Goal: Find specific page/section: Find specific page/section

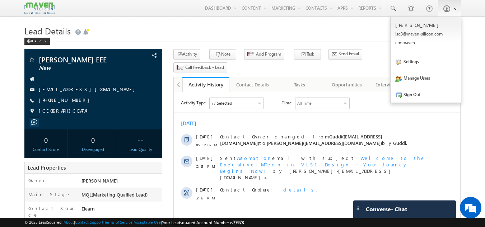
click at [447, 10] on span at bounding box center [446, 8] width 7 height 7
click at [420, 98] on link "Sign Out" at bounding box center [426, 94] width 70 height 17
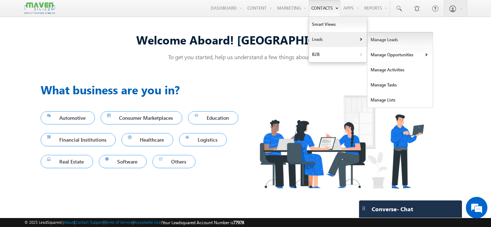
click at [376, 39] on link "Manage Leads" at bounding box center [400, 39] width 66 height 15
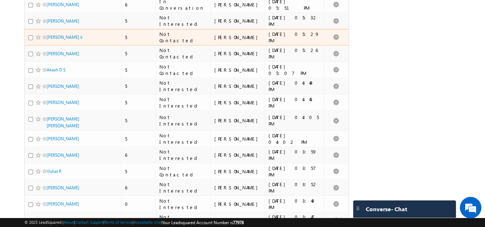
scroll to position [1560, 0]
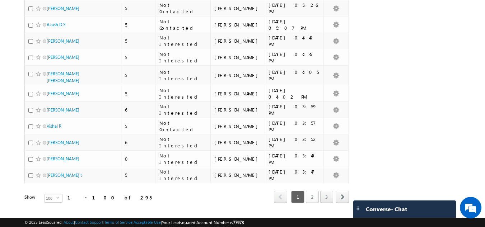
click at [314, 191] on link "2" at bounding box center [312, 197] width 13 height 12
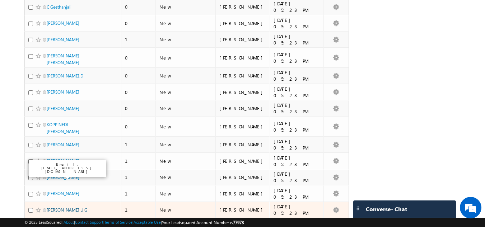
click at [59, 208] on link "[PERSON_NAME] U G" at bounding box center [67, 210] width 41 height 5
